Goal: Navigation & Orientation: Find specific page/section

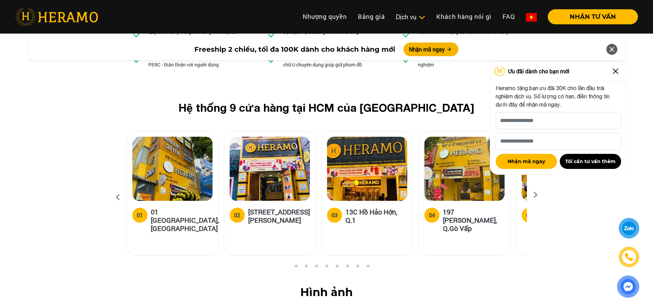
scroll to position [2571, 0]
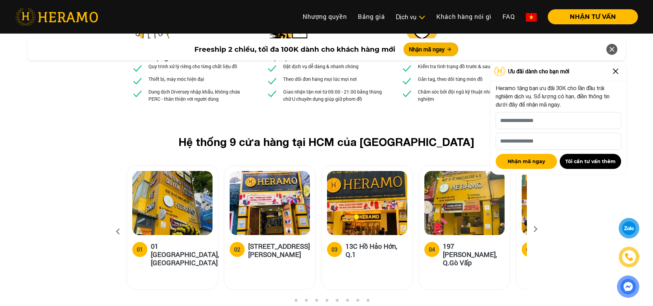
click at [116, 223] on icon at bounding box center [118, 232] width 12 height 19
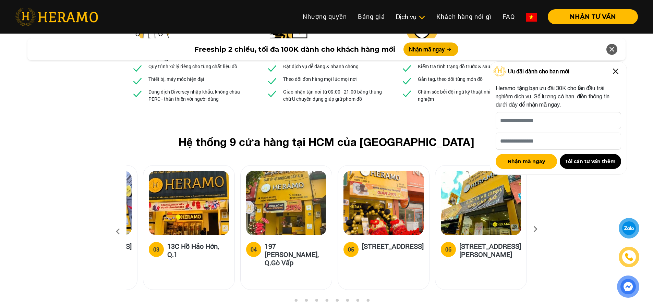
drag, startPoint x: 449, startPoint y: 151, endPoint x: 301, endPoint y: 146, distance: 148.5
click at [298, 171] on img at bounding box center [286, 203] width 80 height 64
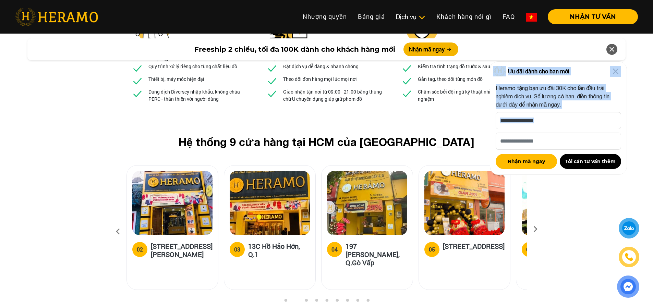
drag, startPoint x: 493, startPoint y: 146, endPoint x: 358, endPoint y: 144, distance: 134.8
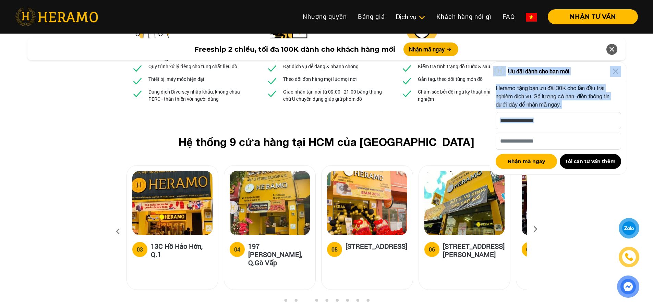
drag, startPoint x: 380, startPoint y: 134, endPoint x: 124, endPoint y: 123, distance: 256.4
click at [124, 135] on div "Hệ thống 9 cửa hàng tại HCM của HERAMO 01 01 [GEOGRAPHIC_DATA], Q.[GEOGRAPHIC_D…" at bounding box center [326, 216] width 411 height 163
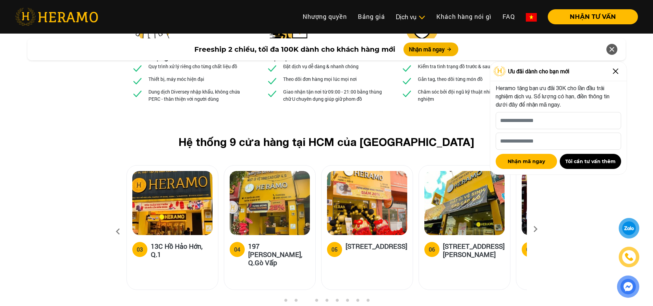
click at [612, 48] on icon at bounding box center [612, 49] width 8 height 12
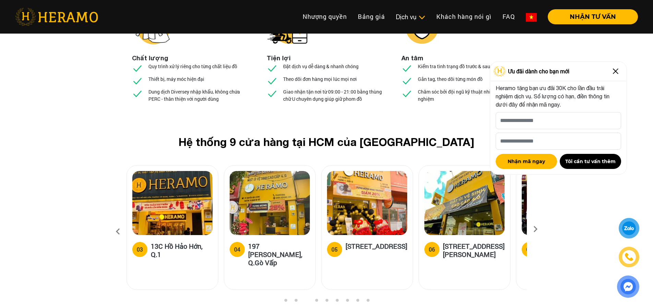
click at [618, 71] on img at bounding box center [615, 71] width 11 height 11
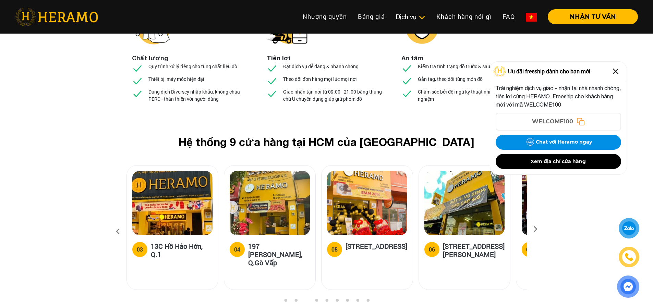
click at [620, 73] on img at bounding box center [615, 71] width 11 height 11
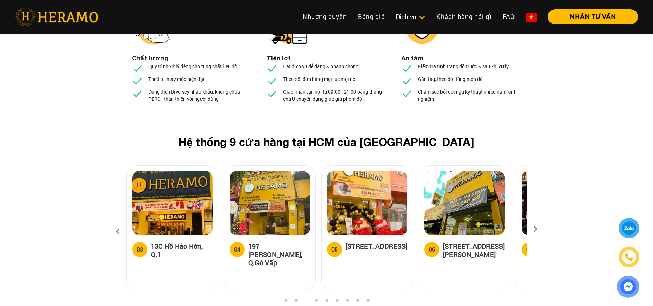
click at [535, 229] on icon at bounding box center [535, 231] width 12 height 4
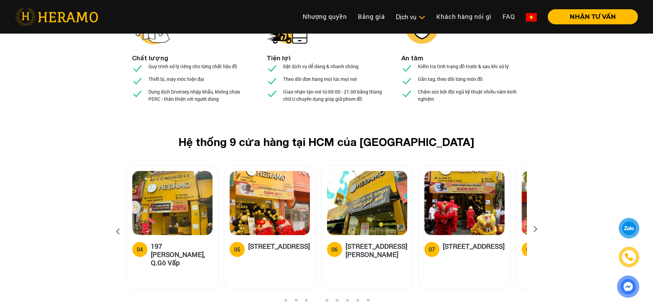
click at [535, 229] on icon at bounding box center [535, 231] width 12 height 4
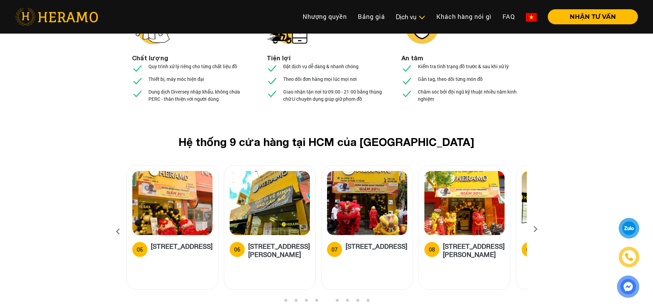
click at [535, 229] on icon at bounding box center [535, 231] width 12 height 4
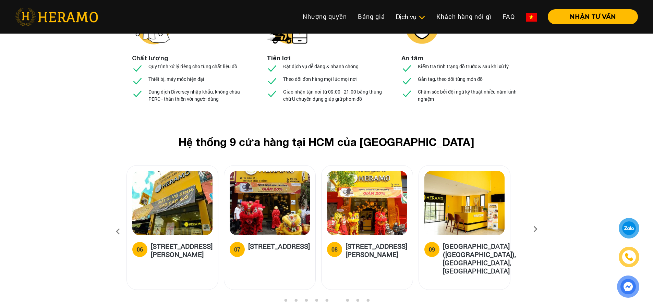
click at [535, 229] on icon at bounding box center [535, 231] width 12 height 4
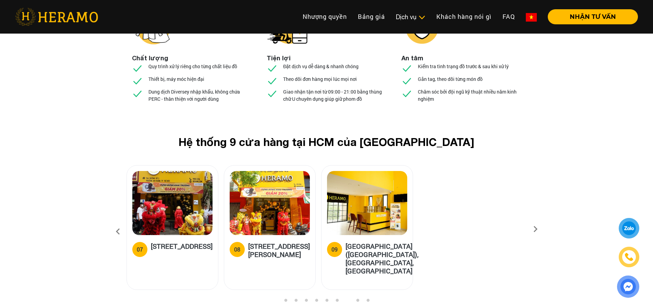
click at [535, 229] on icon at bounding box center [535, 231] width 12 height 4
click at [117, 223] on icon at bounding box center [118, 232] width 12 height 19
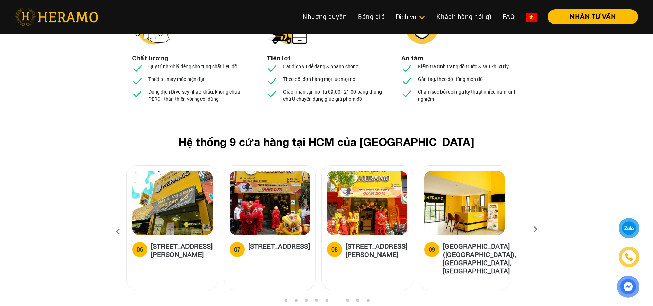
click at [117, 223] on icon at bounding box center [118, 232] width 12 height 19
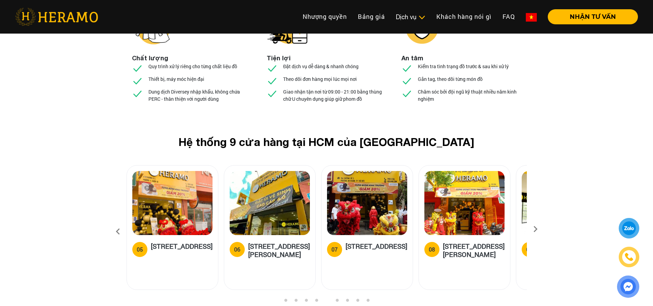
click at [117, 223] on icon at bounding box center [118, 232] width 12 height 19
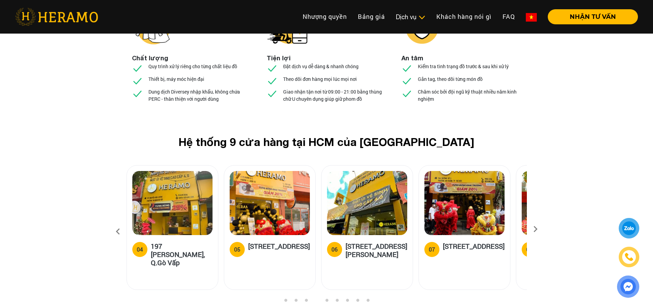
click at [117, 223] on icon at bounding box center [118, 232] width 12 height 19
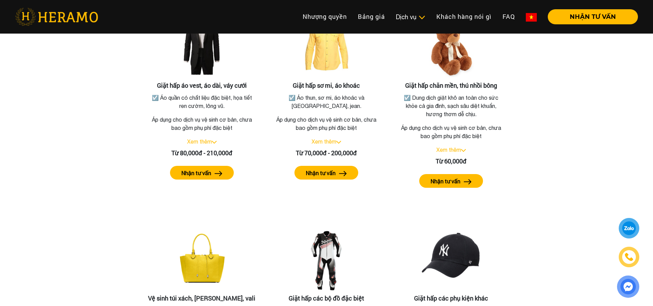
scroll to position [1200, 0]
